Goal: Task Accomplishment & Management: Use online tool/utility

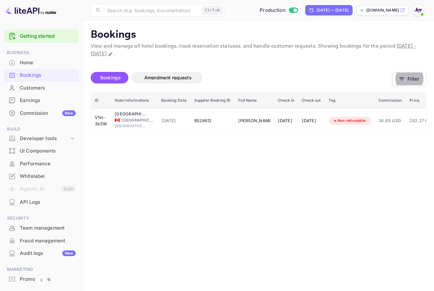
drag, startPoint x: 40, startPoint y: 86, endPoint x: 165, endPoint y: 40, distance: 133.7
click at [40, 86] on div "Customers" at bounding box center [48, 87] width 56 height 7
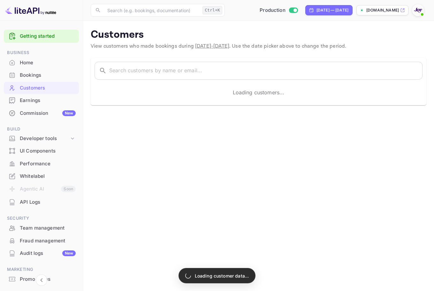
click at [157, 49] on span "View customers who made bookings during [DATE] - [DATE] . Use the date picker a…" at bounding box center [218, 46] width 255 height 7
click at [164, 79] on input "text" at bounding box center [265, 71] width 313 height 18
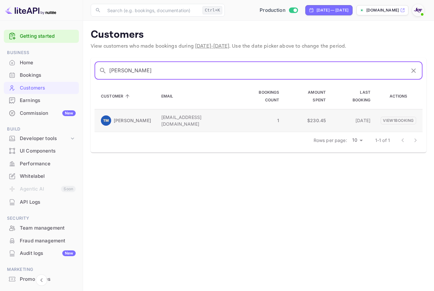
type input "[PERSON_NAME]"
click at [151, 109] on td "[PERSON_NAME]" at bounding box center [126, 120] width 62 height 23
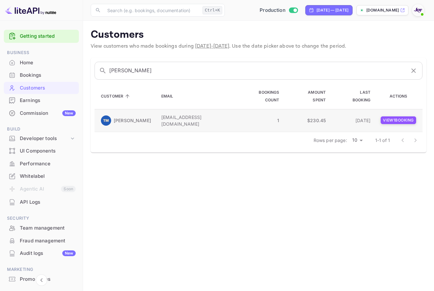
click at [399, 116] on p "View 1 booking" at bounding box center [398, 120] width 35 height 8
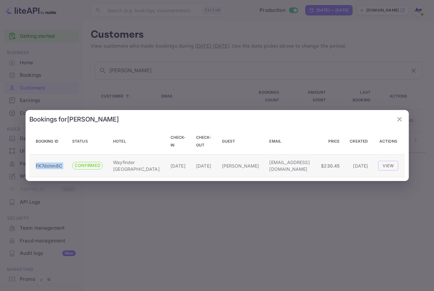
copy p "FK7dxhm8C"
drag, startPoint x: 67, startPoint y: 165, endPoint x: 34, endPoint y: 167, distance: 32.3
click at [34, 167] on tr "FK7dxhm8C CONFIRMED Wayfinder [GEOGRAPHIC_DATA] [DATE] [DATE] [PERSON_NAME] [EM…" at bounding box center [217, 165] width 376 height 23
click at [151, 44] on div at bounding box center [217, 145] width 434 height 291
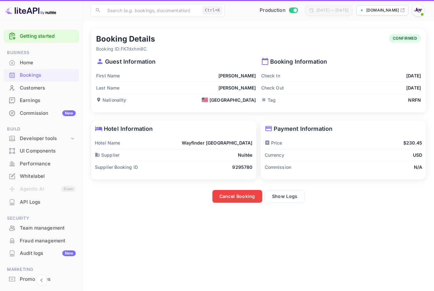
click at [47, 64] on div "Home" at bounding box center [48, 62] width 56 height 7
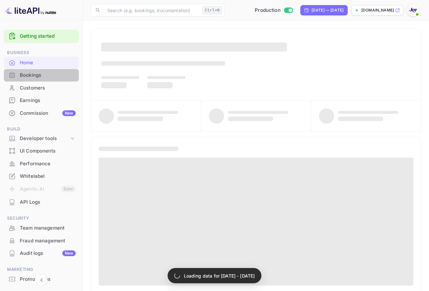
click at [50, 74] on div "Bookings" at bounding box center [48, 75] width 56 height 7
click at [52, 78] on div "Bookings" at bounding box center [48, 75] width 56 height 7
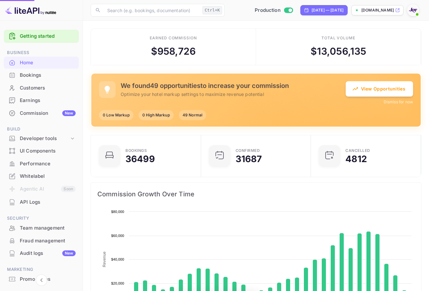
drag, startPoint x: 65, startPoint y: 74, endPoint x: 328, endPoint y: 71, distance: 262.5
click at [65, 74] on div "Bookings" at bounding box center [48, 75] width 56 height 7
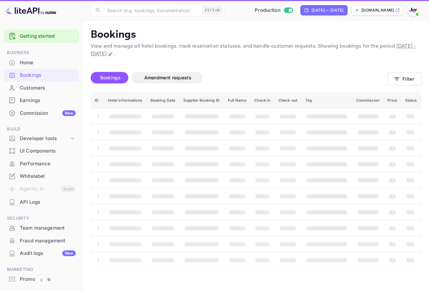
click at [31, 77] on div "Bookings" at bounding box center [48, 75] width 56 height 7
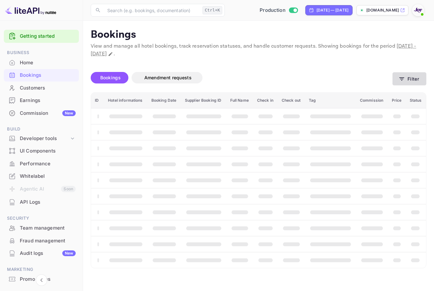
click at [402, 80] on icon "button" at bounding box center [402, 79] width 6 height 6
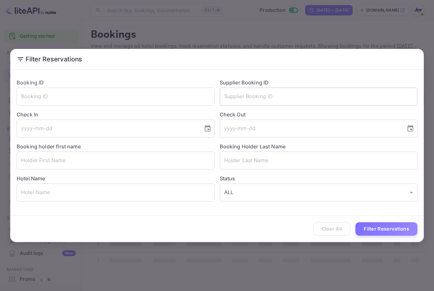
click at [233, 93] on input "text" at bounding box center [319, 97] width 198 height 18
paste input "FK7dxhm8C"
type input "FK7dxhm8C"
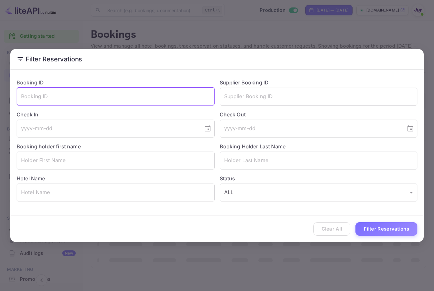
click at [132, 91] on input "text" at bounding box center [116, 97] width 198 height 18
paste input "FK7dxhm8C"
type input "FK7dxhm8C"
click at [393, 227] on button "Filter Reservations" at bounding box center [386, 229] width 62 height 14
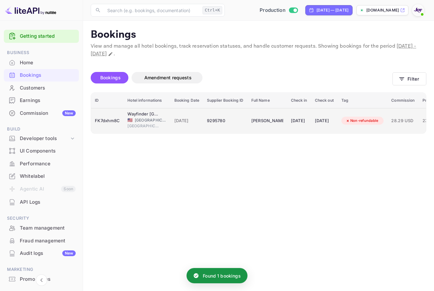
click at [228, 114] on td "9295780" at bounding box center [225, 120] width 44 height 25
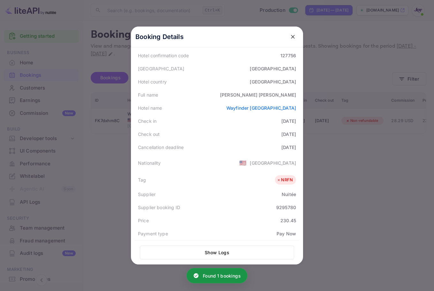
scroll to position [96, 0]
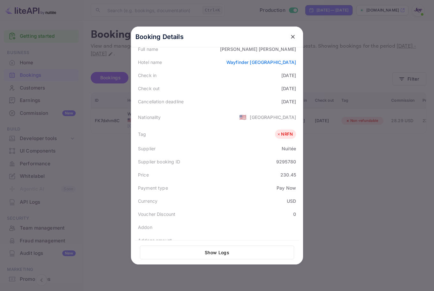
click at [293, 36] on icon "close" at bounding box center [293, 37] width 6 height 6
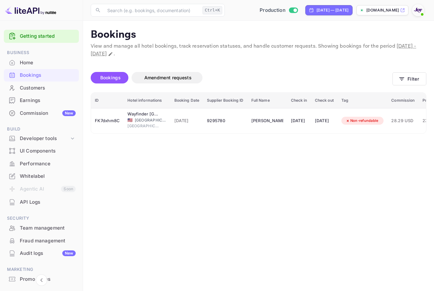
click at [413, 81] on div at bounding box center [217, 145] width 434 height 291
click at [409, 80] on button "Filter" at bounding box center [409, 78] width 34 height 13
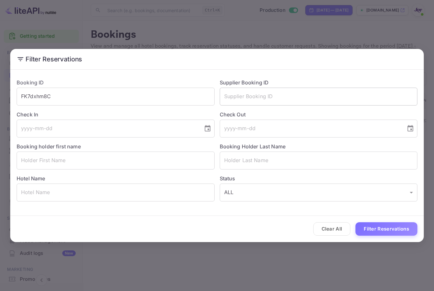
click at [259, 95] on input "text" at bounding box center [319, 97] width 198 height 18
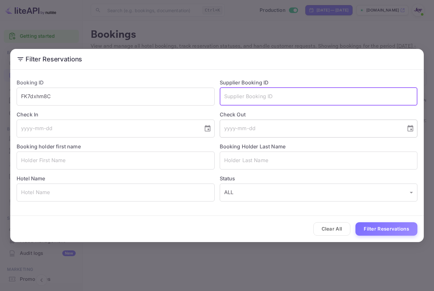
paste input "9219405"
type input "9219405"
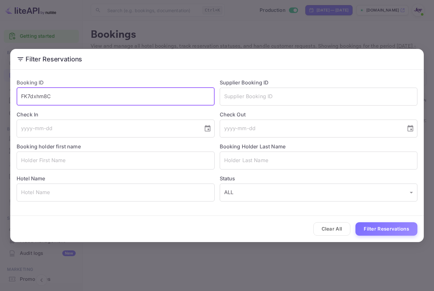
click at [121, 90] on input "FK7dxhm8C" at bounding box center [116, 97] width 198 height 18
drag, startPoint x: 121, startPoint y: 95, endPoint x: 126, endPoint y: 98, distance: 5.0
click at [0, 87] on html "Getting started Business Home Bookings Customers Earnings Commission New Build …" at bounding box center [217, 145] width 434 height 291
click at [305, 97] on input "text" at bounding box center [319, 97] width 198 height 18
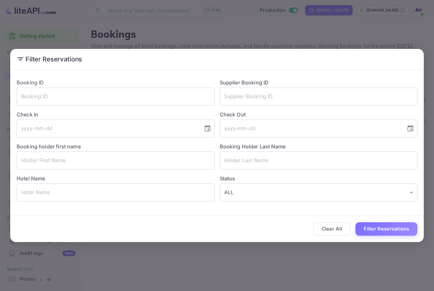
click at [225, 37] on div "Filter Reservations Booking ID ​ Supplier Booking ID ​ Check In ​ Check Out ​ B…" at bounding box center [217, 145] width 434 height 291
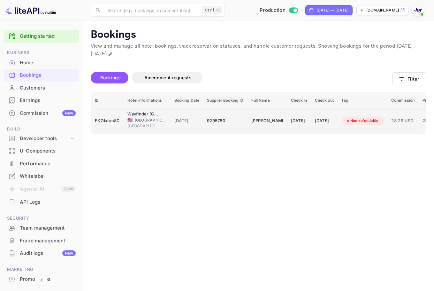
click at [282, 119] on div "[PERSON_NAME]" at bounding box center [267, 121] width 32 height 10
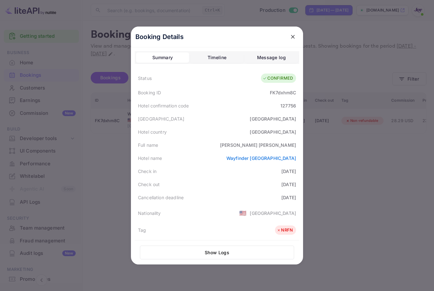
click at [362, 54] on div at bounding box center [217, 145] width 434 height 291
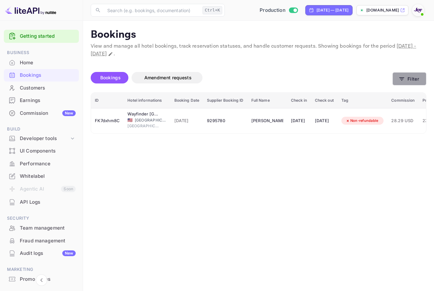
click at [416, 80] on button "Filter" at bounding box center [409, 78] width 34 height 13
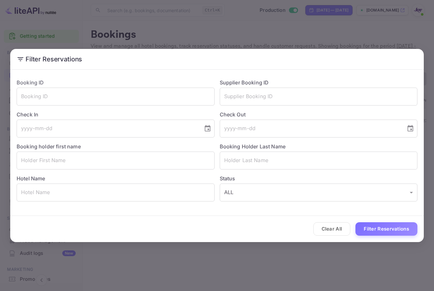
click at [416, 80] on div "Supplier Booking ID ​" at bounding box center [316, 89] width 203 height 32
drag, startPoint x: 290, startPoint y: 93, endPoint x: 283, endPoint y: 104, distance: 13.0
click at [290, 93] on input "text" at bounding box center [319, 97] width 198 height 18
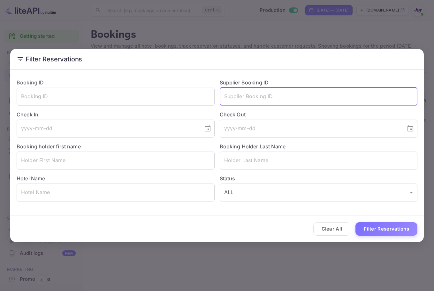
paste input "9219405"
type input "9219405"
click at [385, 217] on div "Clear All Filter Reservations" at bounding box center [217, 229] width 414 height 27
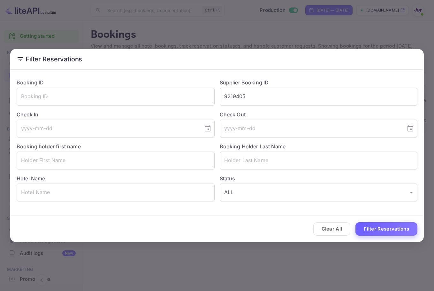
click at [392, 229] on button "Filter Reservations" at bounding box center [386, 229] width 62 height 14
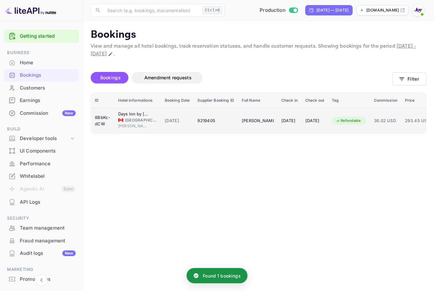
click at [227, 125] on div "9219405" at bounding box center [215, 121] width 36 height 10
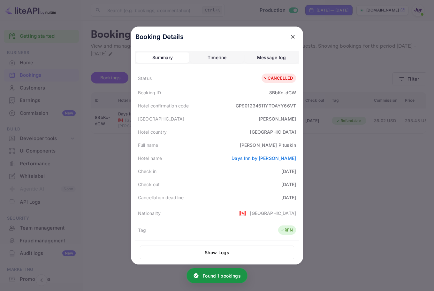
scroll to position [32, 0]
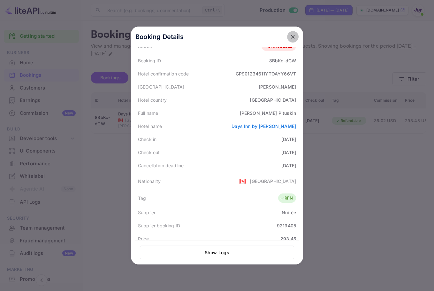
drag, startPoint x: 291, startPoint y: 39, endPoint x: 418, endPoint y: 86, distance: 135.3
click at [291, 39] on icon "close" at bounding box center [293, 37] width 6 height 6
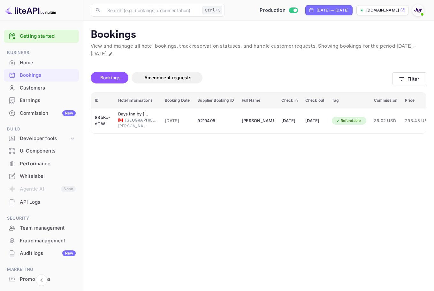
click at [418, 87] on div "Bookings Amendment requests Filter" at bounding box center [259, 78] width 336 height 27
click at [410, 76] on button "Filter" at bounding box center [409, 78] width 34 height 13
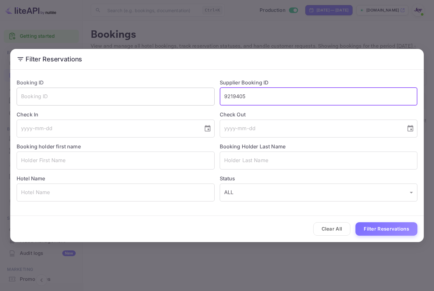
drag, startPoint x: 308, startPoint y: 99, endPoint x: 203, endPoint y: 99, distance: 105.4
click at [203, 99] on div "Booking ID ​ Supplier Booking ID 9219405 ​ Check In ​ Check Out ​ Booking holde…" at bounding box center [214, 137] width 406 height 128
paste input "-9139691"
drag, startPoint x: 228, startPoint y: 97, endPoint x: 219, endPoint y: 97, distance: 8.9
click at [219, 97] on div "Supplier Booking ID -9139691 ​" at bounding box center [316, 89] width 203 height 32
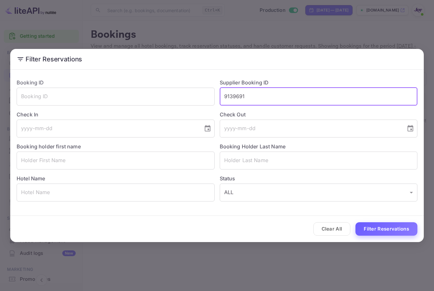
type input "9139691"
click at [390, 226] on button "Filter Reservations" at bounding box center [386, 229] width 62 height 14
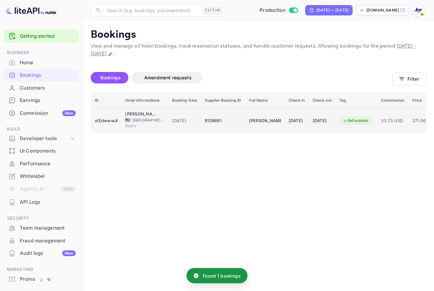
click at [376, 126] on td "Refundable" at bounding box center [356, 120] width 42 height 25
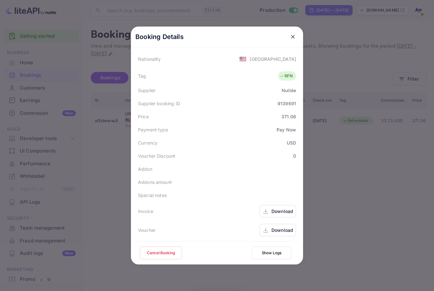
scroll to position [155, 0]
click at [285, 230] on div "Download" at bounding box center [282, 228] width 22 height 7
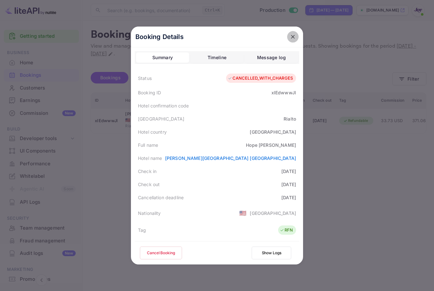
click at [294, 34] on button "close" at bounding box center [292, 36] width 11 height 11
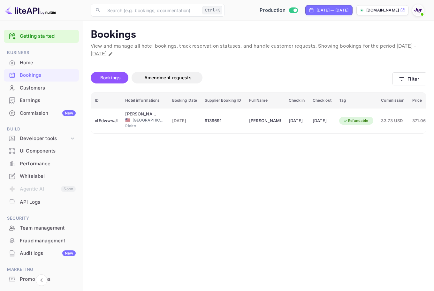
click at [53, 87] on div "Customers" at bounding box center [48, 87] width 56 height 7
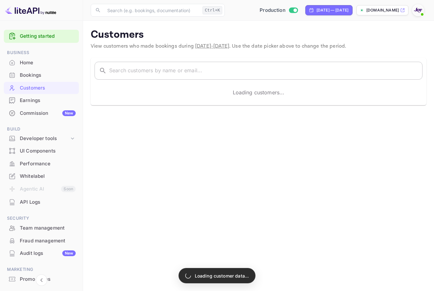
click at [162, 70] on input "text" at bounding box center [265, 71] width 313 height 18
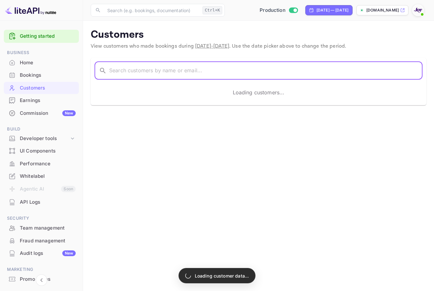
paste input "'[PERSON_NAME]'"
click at [111, 70] on input "'[PERSON_NAME]" at bounding box center [257, 71] width 296 height 18
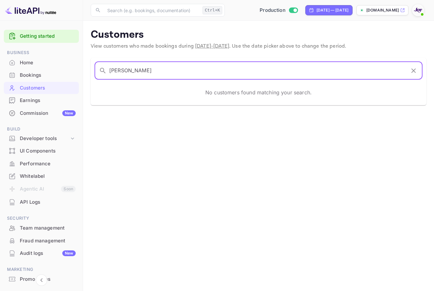
type input "[PERSON_NAME]"
